Goal: Task Accomplishment & Management: Manage account settings

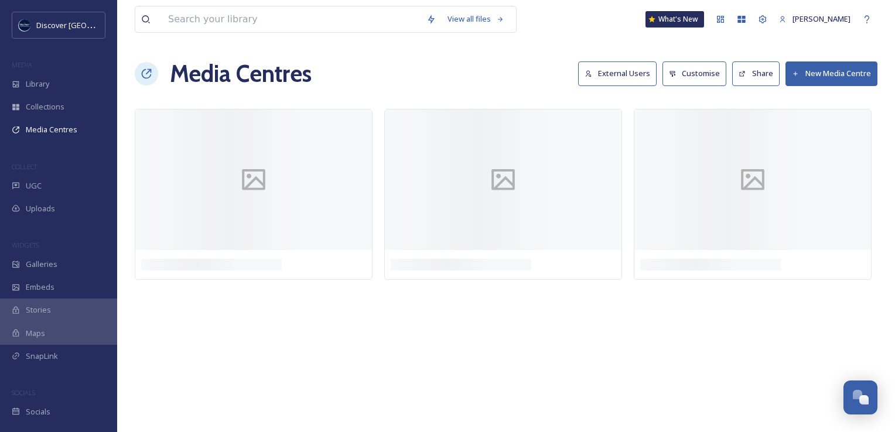
scroll to position [2988, 0]
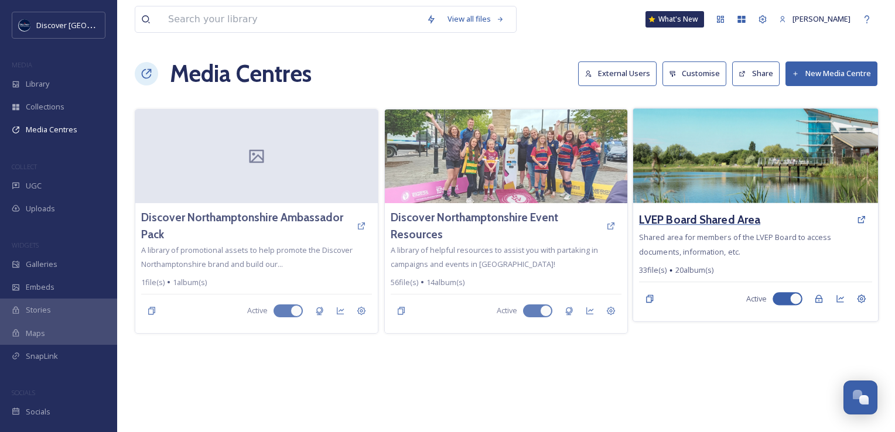
click at [654, 213] on h3 "LVEP Board Shared Area" at bounding box center [699, 219] width 121 height 17
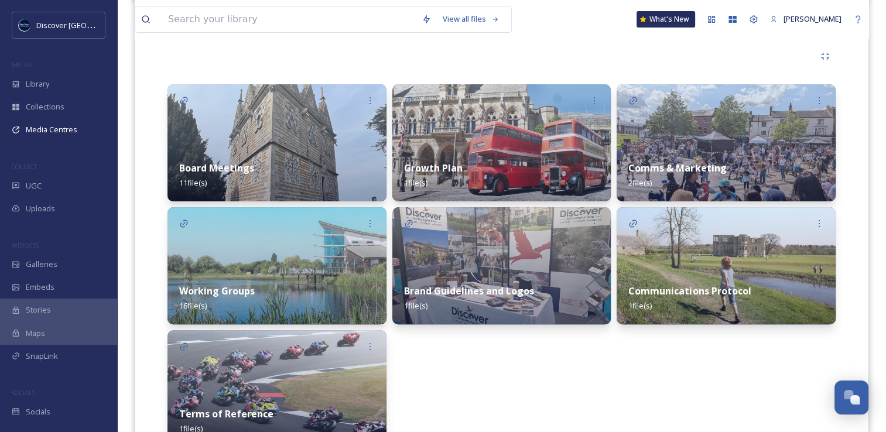
scroll to position [261, 0]
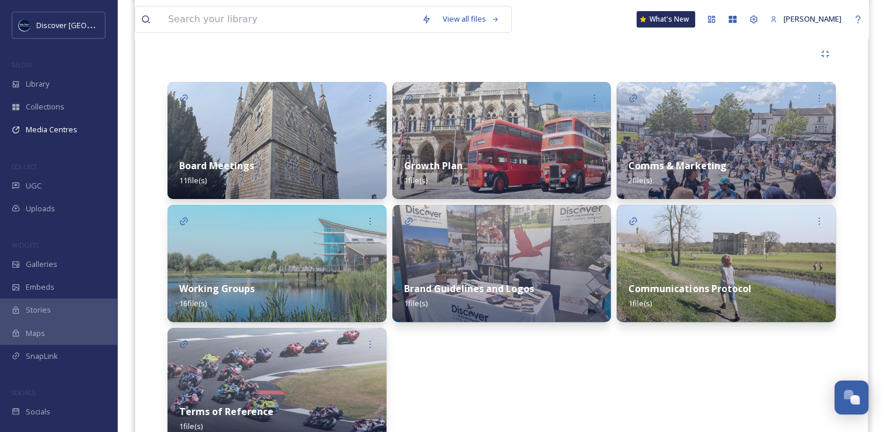
click at [757, 127] on img at bounding box center [726, 140] width 219 height 117
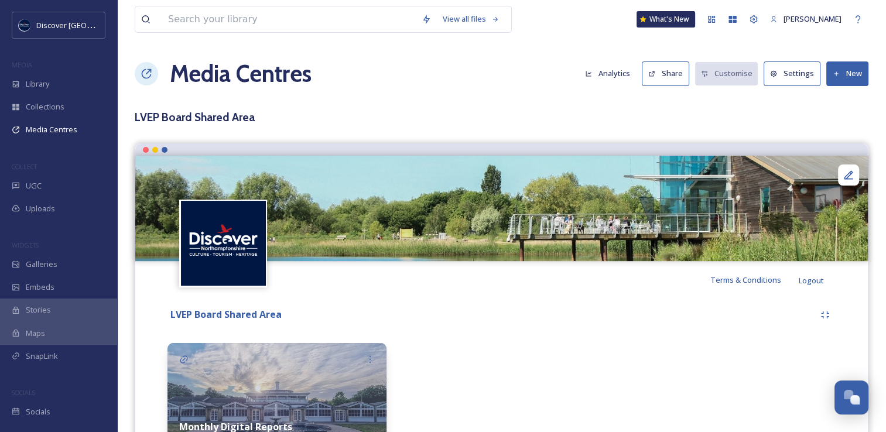
scroll to position [89, 0]
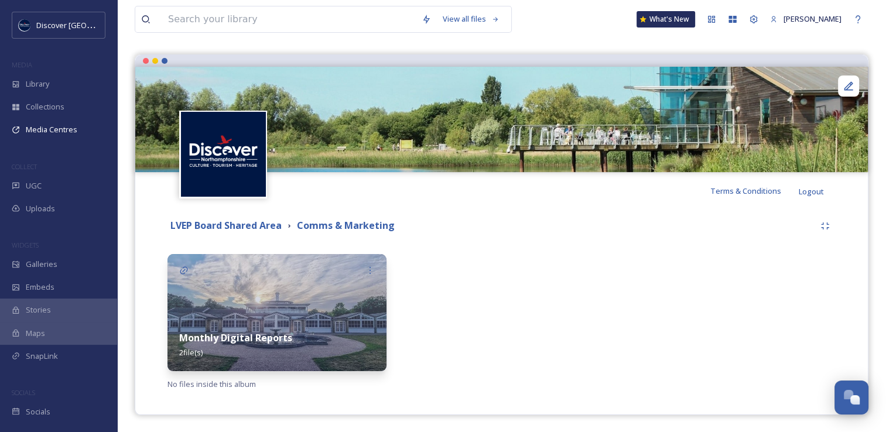
click at [273, 320] on div "Monthly Digital Reports 2 file(s)" at bounding box center [277, 345] width 219 height 52
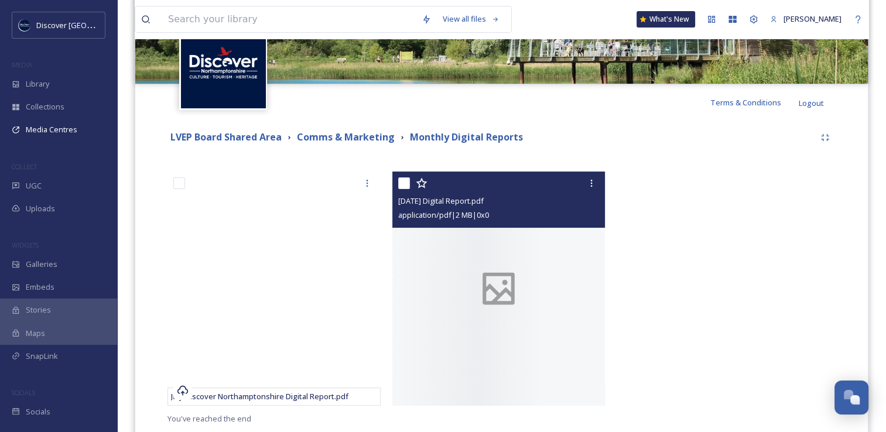
scroll to position [185, 0]
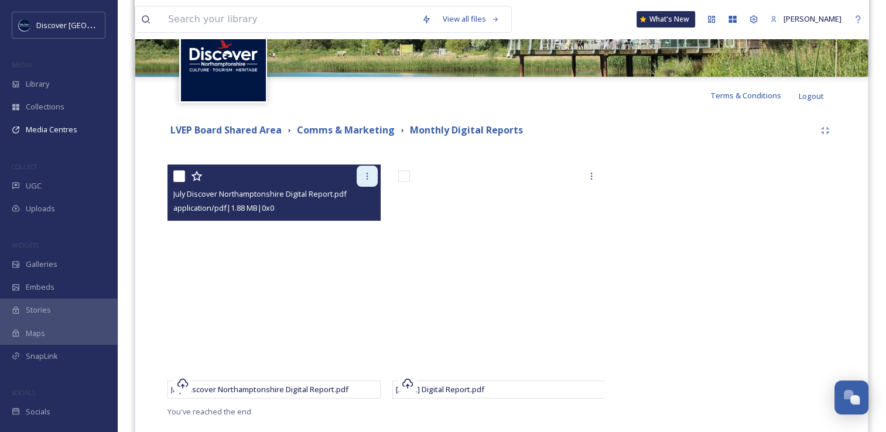
click at [363, 176] on icon at bounding box center [367, 176] width 9 height 9
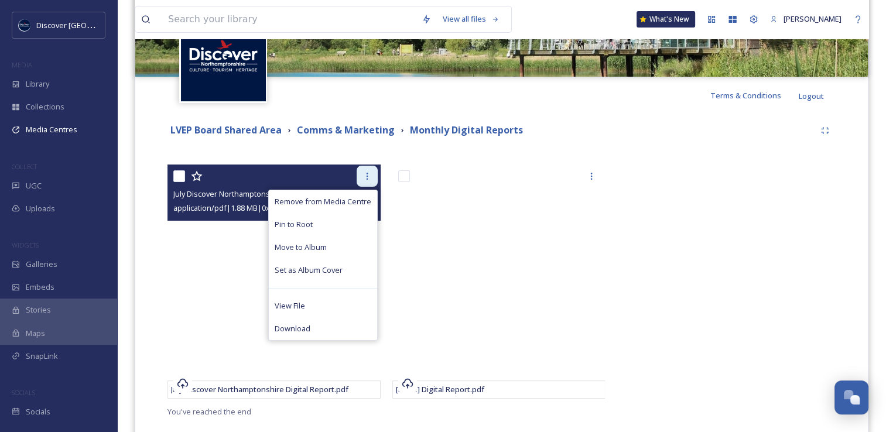
click at [359, 172] on div at bounding box center [367, 176] width 21 height 21
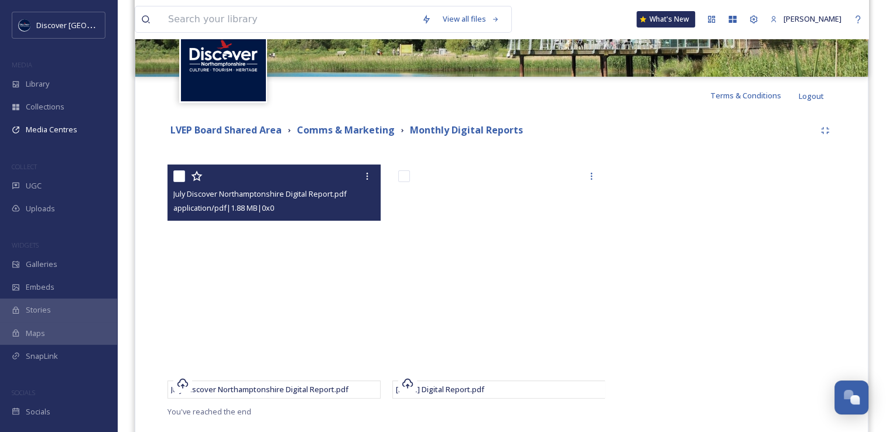
click at [234, 189] on span "July Discover Northamptonshire Digital Report.pdf" at bounding box center [259, 194] width 173 height 11
click at [260, 193] on span "July Discover Northamptonshire Digital Report.pdf" at bounding box center [259, 194] width 173 height 11
click at [255, 186] on div "July Discover Northamptonshire Digital Report.pdf application/pdf | 1.88 MB | 0…" at bounding box center [274, 193] width 213 height 56
click at [255, 186] on div at bounding box center [275, 176] width 204 height 21
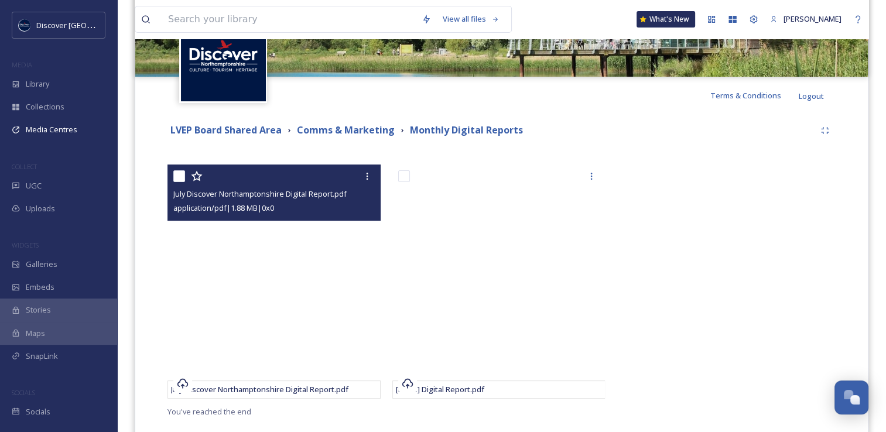
click at [299, 201] on div "application/pdf | 1.88 MB | 0 x 0" at bounding box center [275, 208] width 204 height 14
click at [368, 172] on icon at bounding box center [367, 176] width 9 height 9
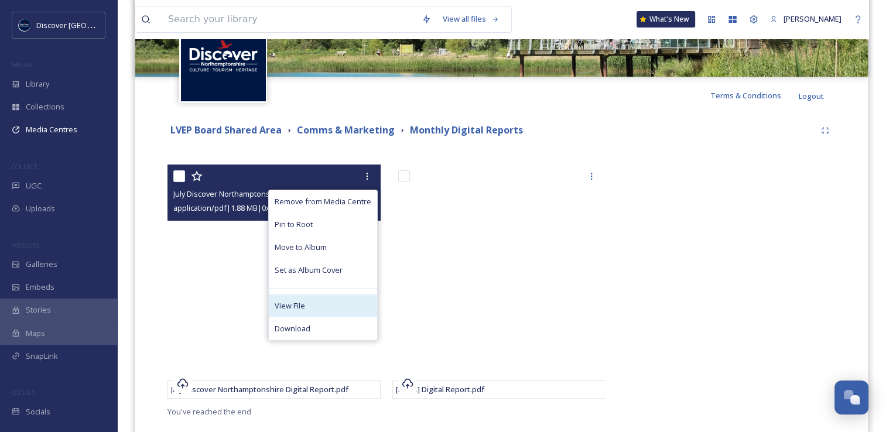
click at [302, 308] on span "View File" at bounding box center [290, 305] width 30 height 11
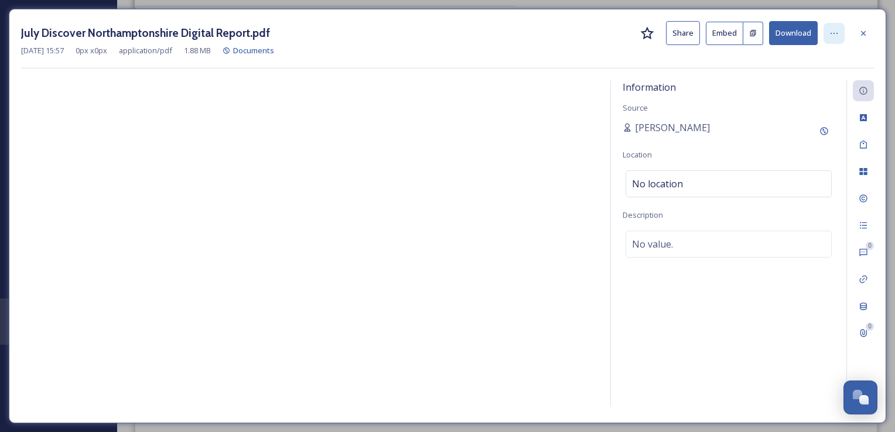
click at [839, 33] on icon at bounding box center [833, 33] width 9 height 9
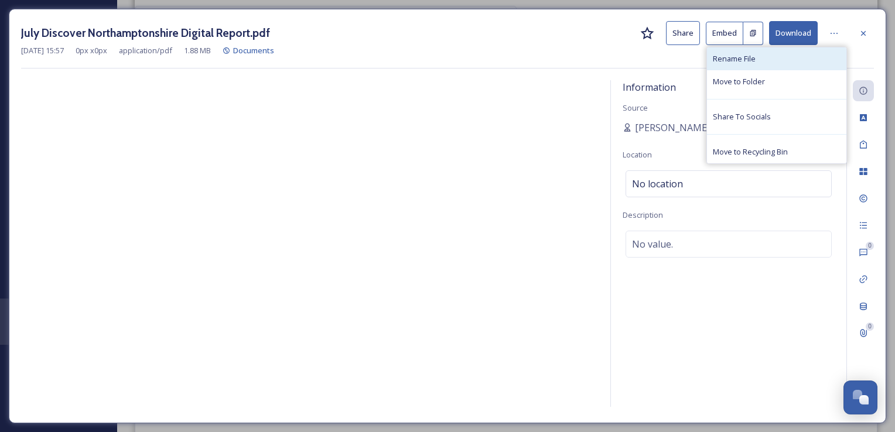
click at [782, 62] on div "Rename File" at bounding box center [776, 58] width 139 height 23
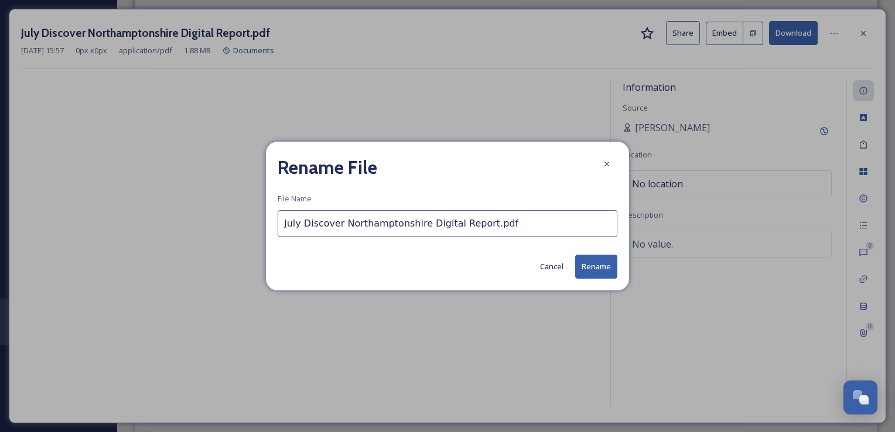
drag, startPoint x: 473, startPoint y: 227, endPoint x: 449, endPoint y: 225, distance: 23.5
click at [449, 225] on input "July Discover Northamptonshire Digital Report.pdf" at bounding box center [448, 223] width 340 height 27
click at [319, 224] on input "July Discover Northamptonshire Digital Report.pdf" at bounding box center [448, 223] width 340 height 27
click at [553, 269] on button "Cancel" at bounding box center [551, 266] width 35 height 23
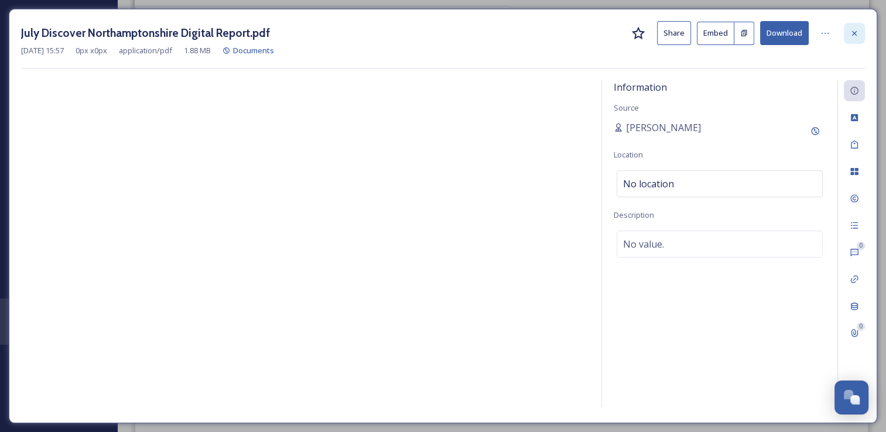
click at [858, 33] on icon at bounding box center [854, 33] width 9 height 9
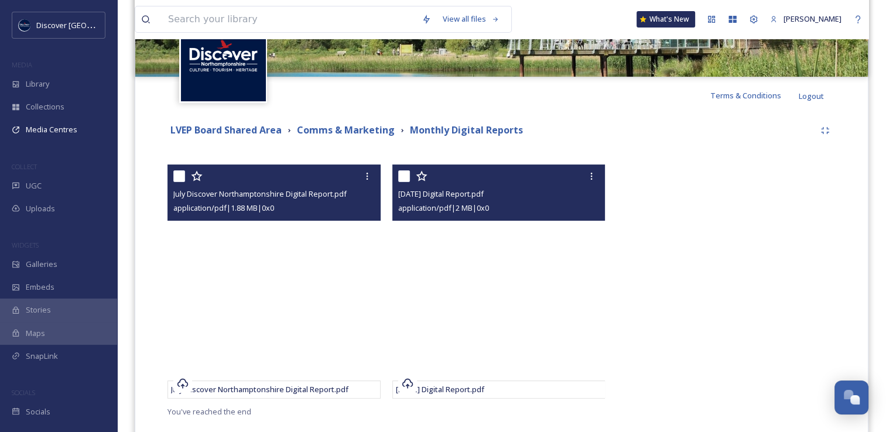
click at [534, 207] on div "application/pdf | 2 MB | 0 x 0" at bounding box center [500, 208] width 204 height 14
click at [594, 169] on div at bounding box center [591, 176] width 21 height 21
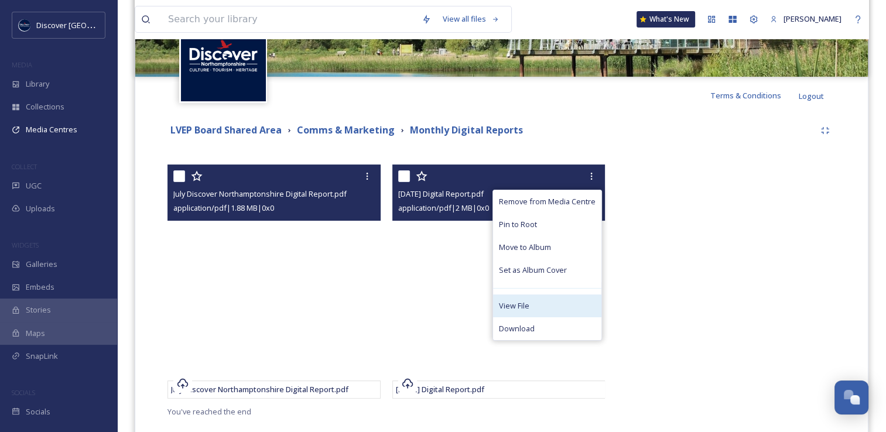
click at [520, 301] on span "View File" at bounding box center [514, 305] width 30 height 11
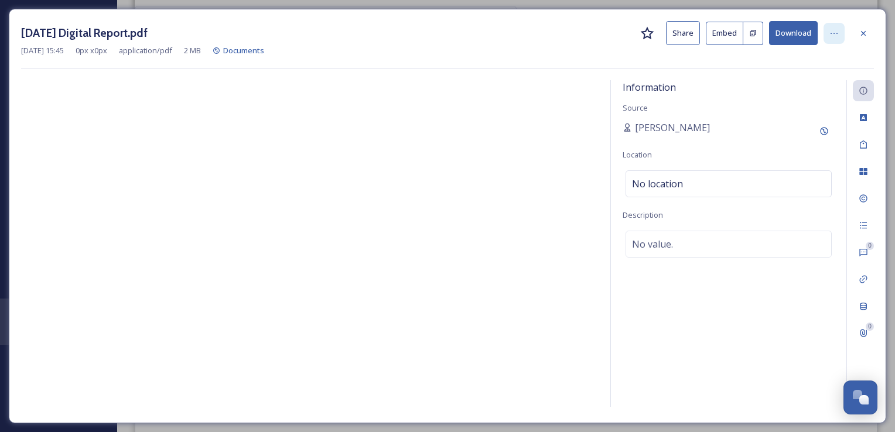
click at [831, 29] on icon at bounding box center [833, 33] width 9 height 9
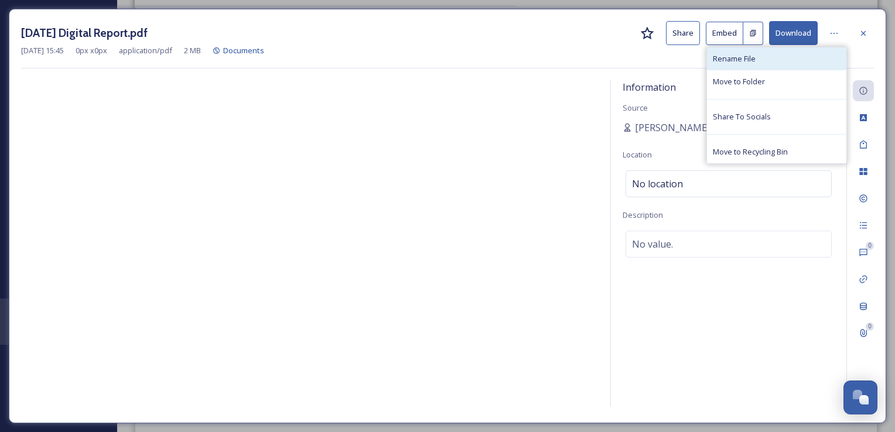
click at [753, 63] on span "Rename File" at bounding box center [734, 58] width 43 height 11
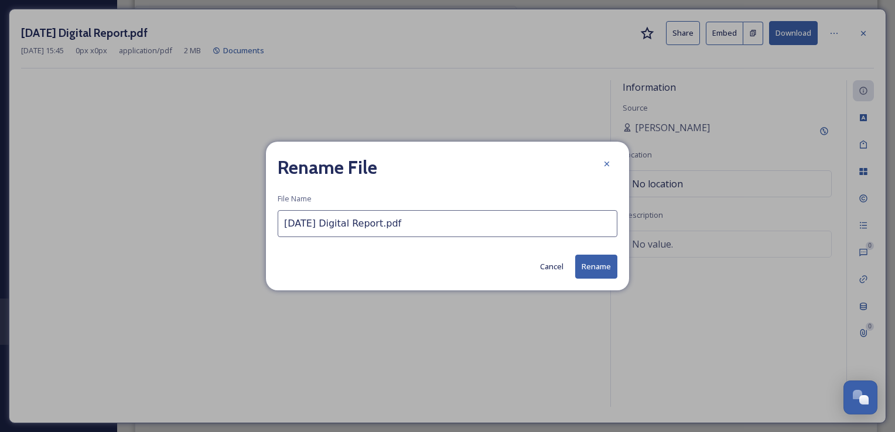
click at [343, 231] on input "June 25 Digital Report.pdf" at bounding box center [448, 223] width 340 height 27
paste input "ly Discover Northamptonshire"
click at [291, 228] on input "July Discover Northamptonshire Digital Report.pdf" at bounding box center [448, 223] width 340 height 27
type input "June Discover Northamptonshire Digital Report.pdf"
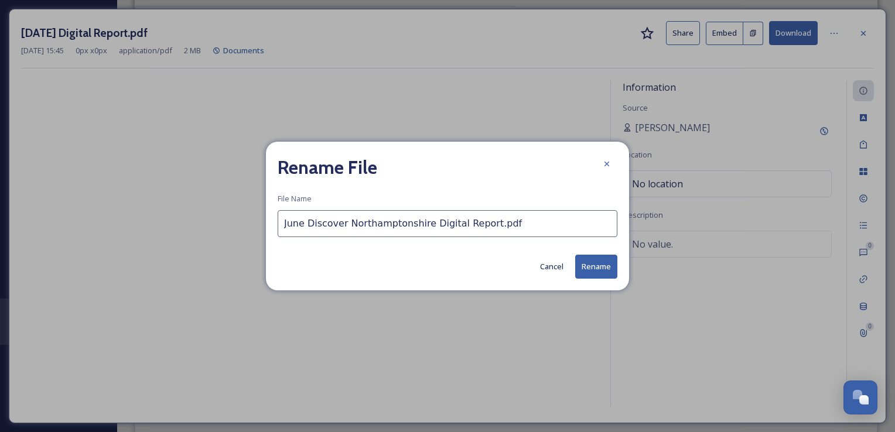
click at [576, 265] on button "Rename" at bounding box center [596, 267] width 42 height 24
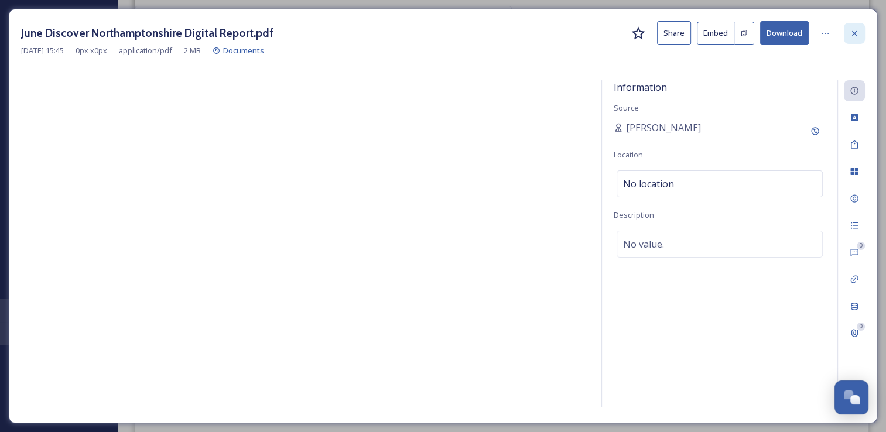
click at [859, 34] on icon at bounding box center [854, 33] width 9 height 9
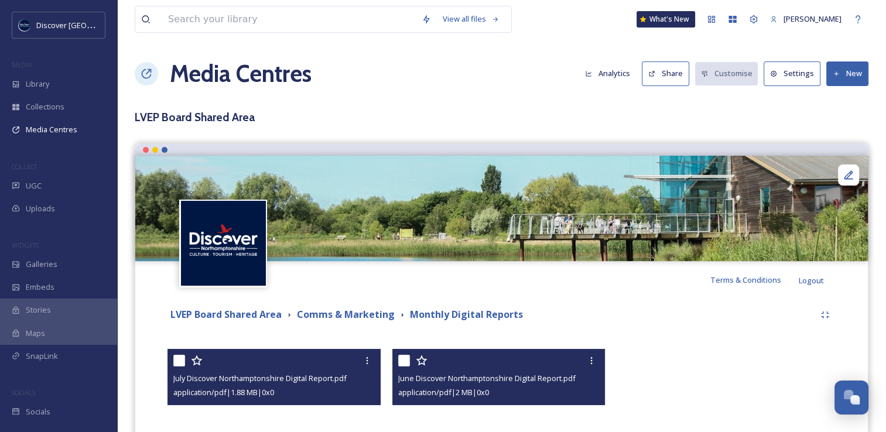
click at [857, 66] on button "New" at bounding box center [847, 74] width 42 height 24
click at [835, 103] on span "Add Files" at bounding box center [840, 100] width 32 height 11
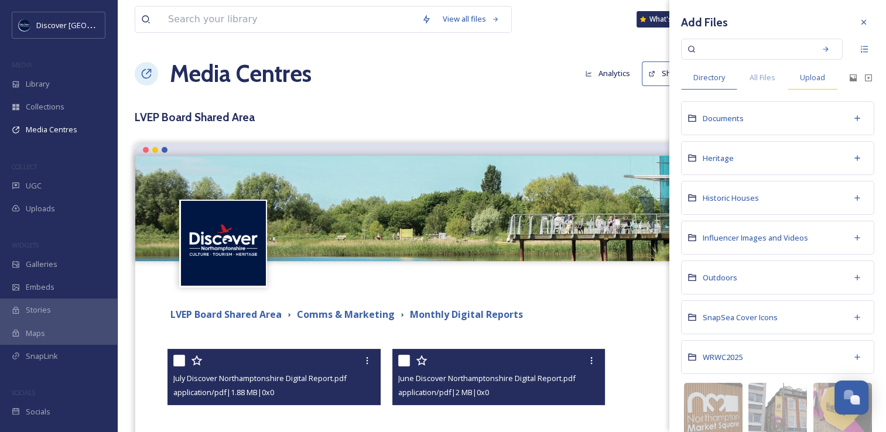
click at [811, 78] on span "Upload" at bounding box center [812, 77] width 25 height 11
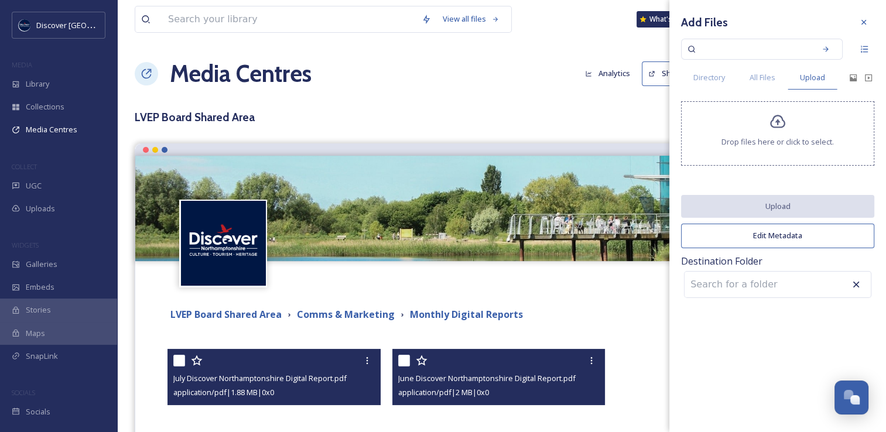
click at [749, 141] on span "Drop files here or click to select." at bounding box center [778, 141] width 112 height 11
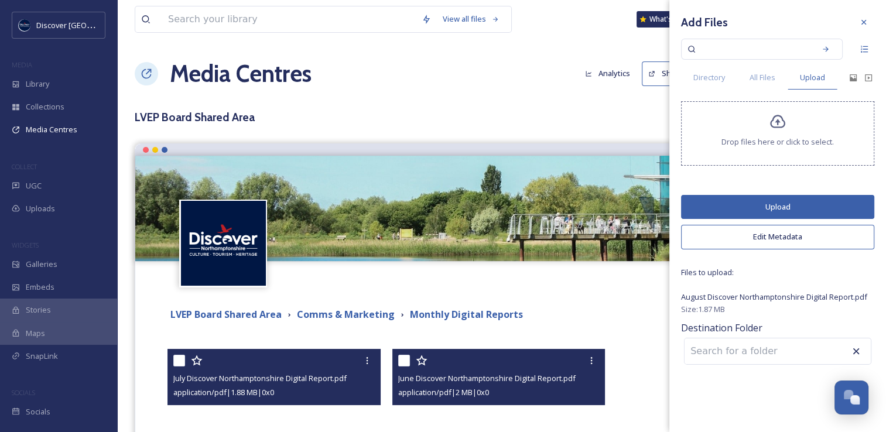
click at [750, 212] on button "Upload" at bounding box center [777, 207] width 193 height 24
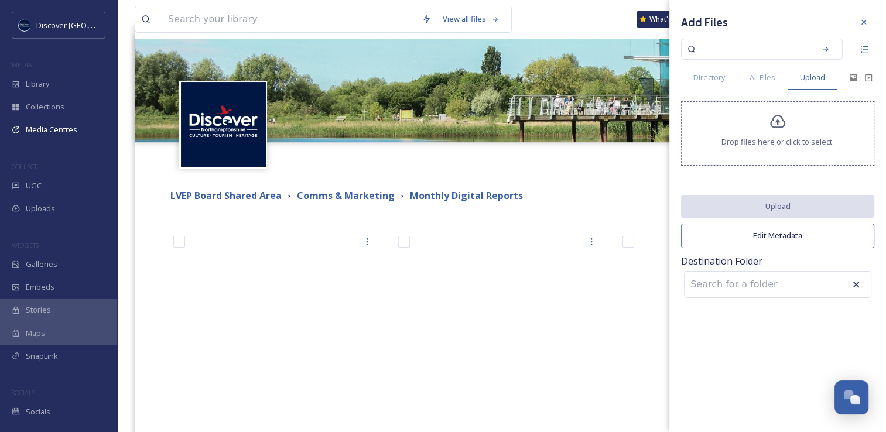
scroll to position [119, 0]
click at [864, 25] on icon at bounding box center [863, 22] width 9 height 9
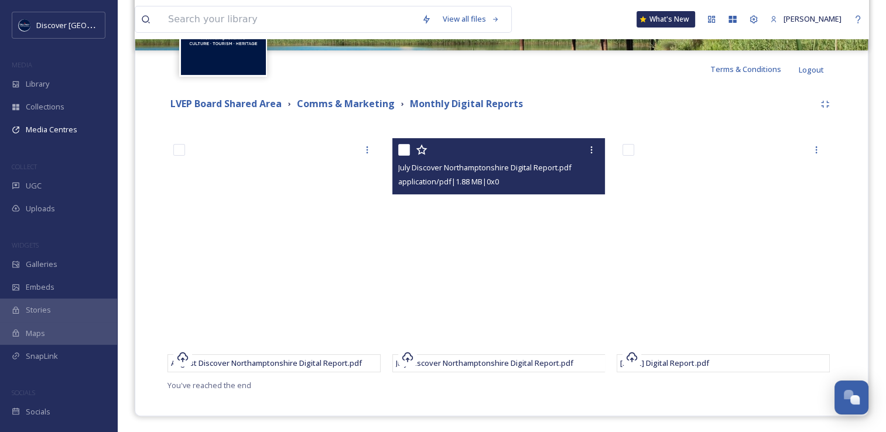
scroll to position [211, 0]
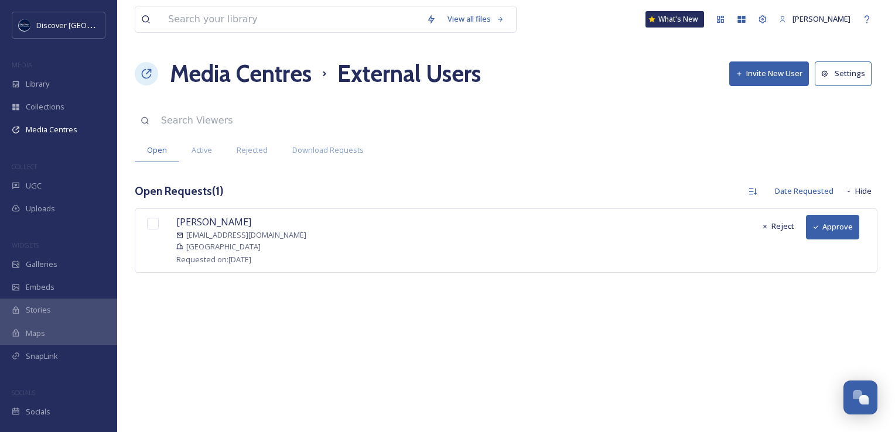
click at [838, 221] on button "Approve" at bounding box center [832, 227] width 53 height 24
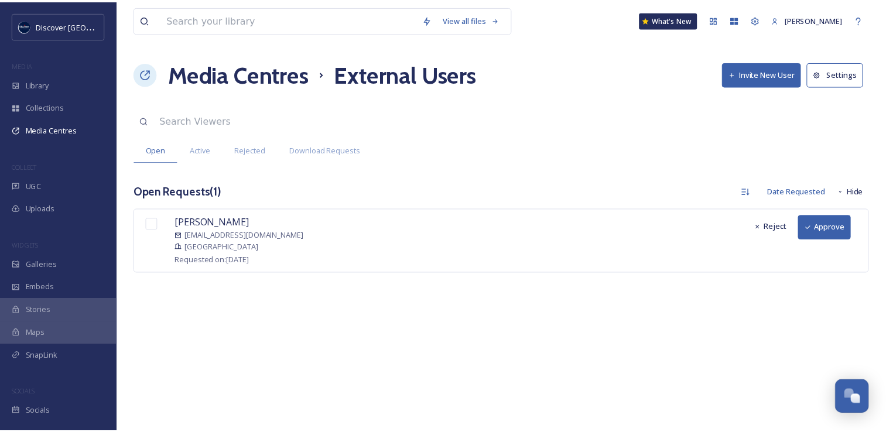
scroll to position [3034, 0]
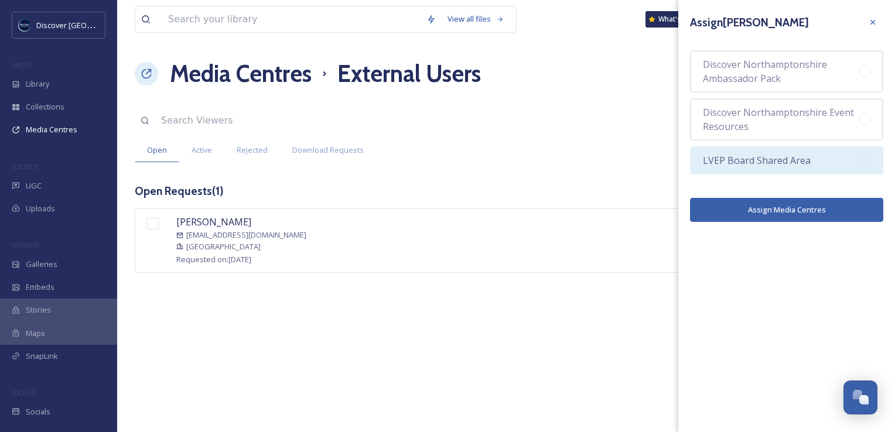
click at [729, 162] on span "LVEP Board Shared Area" at bounding box center [757, 160] width 108 height 14
click at [771, 208] on button "Assign Media Centres" at bounding box center [786, 210] width 193 height 24
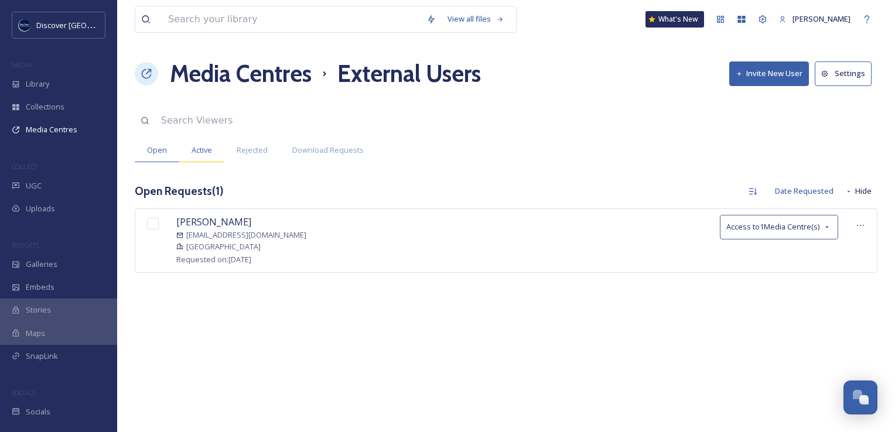
click at [210, 153] on span "Active" at bounding box center [202, 150] width 21 height 11
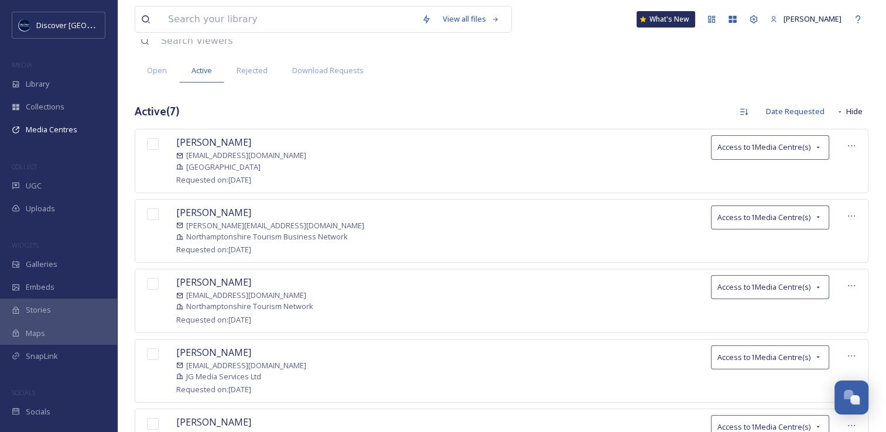
scroll to position [0, 0]
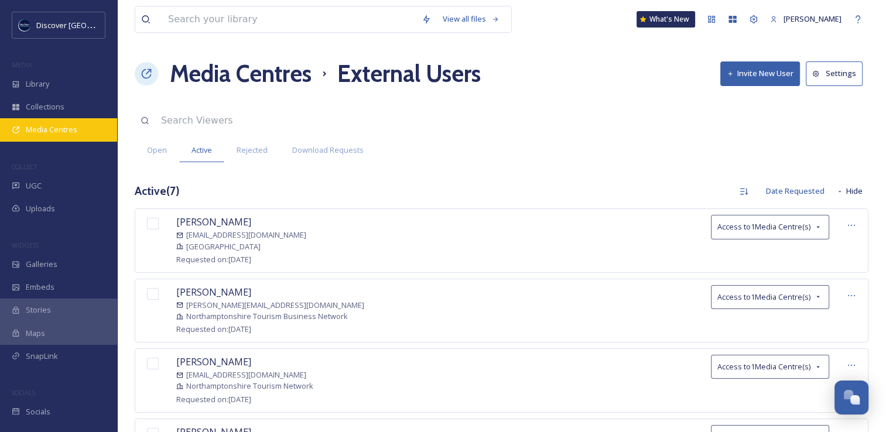
click at [73, 132] on span "Media Centres" at bounding box center [52, 129] width 52 height 11
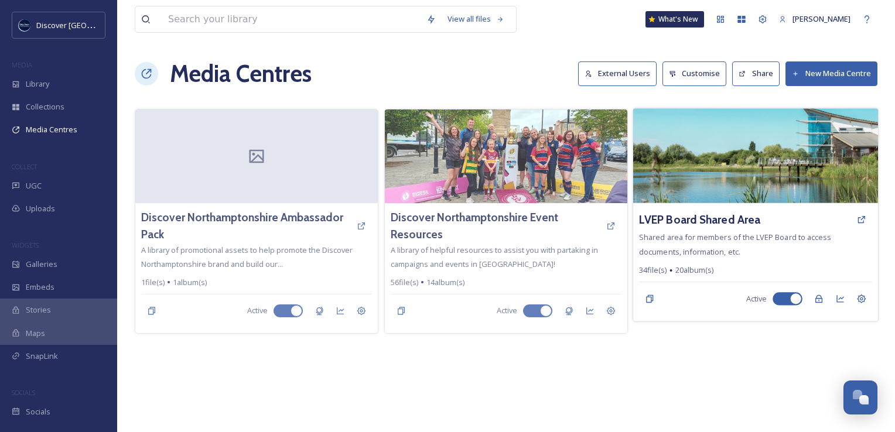
click at [685, 171] on img at bounding box center [755, 155] width 245 height 95
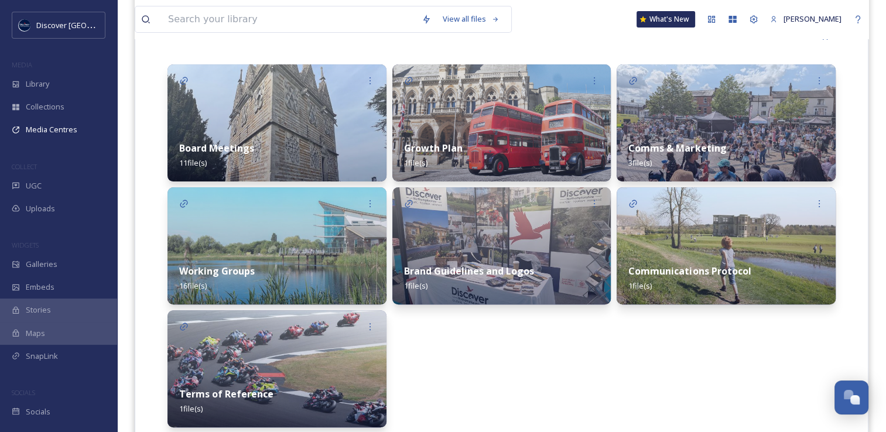
scroll to position [281, 0]
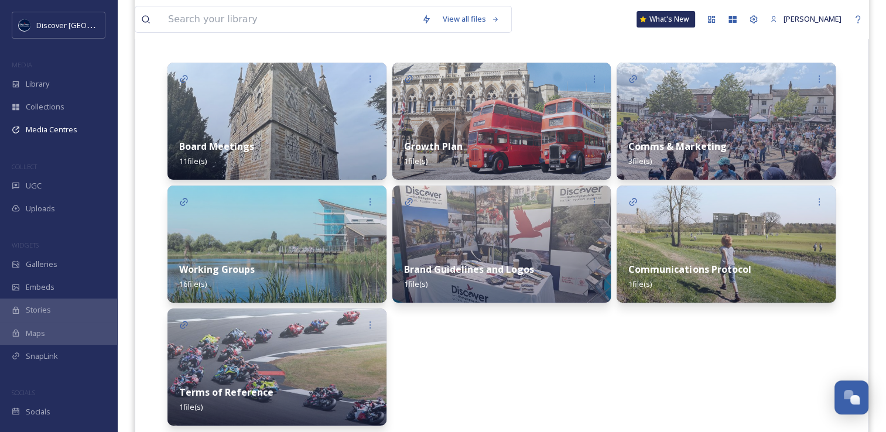
click at [676, 151] on strong "Comms & Marketing" at bounding box center [678, 146] width 98 height 13
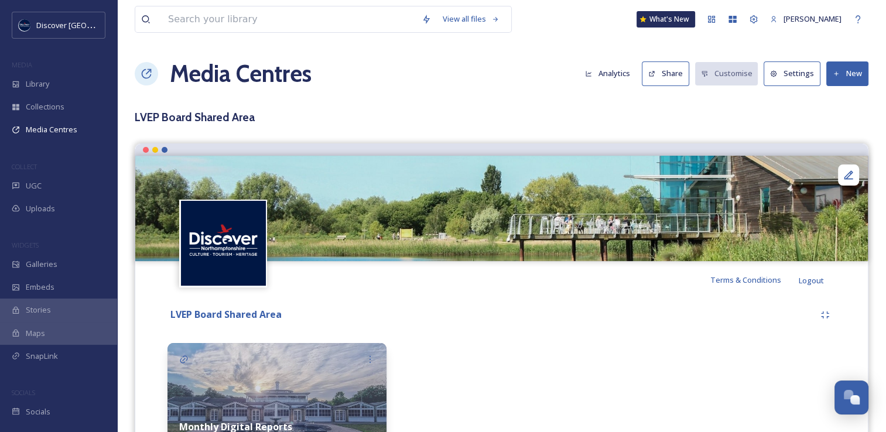
scroll to position [89, 0]
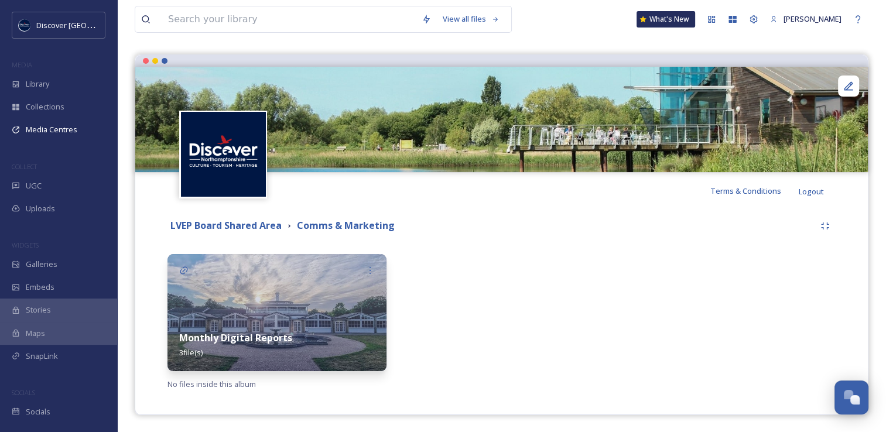
click at [284, 311] on img at bounding box center [277, 312] width 219 height 117
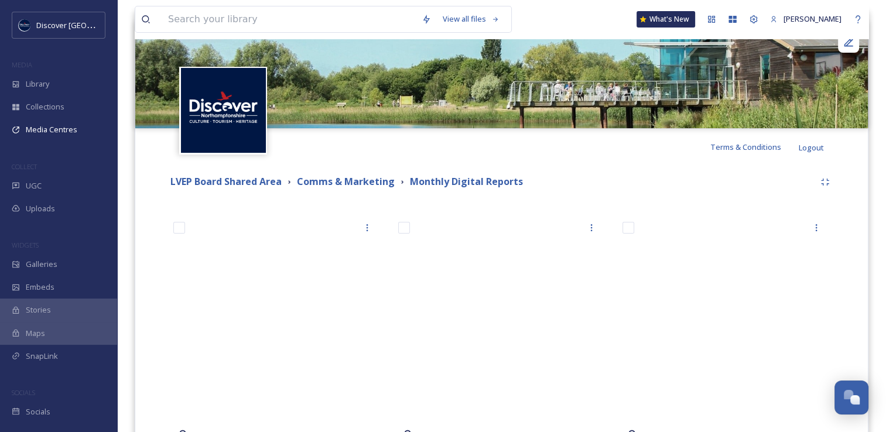
scroll to position [195, 0]
